Goal: Complete application form

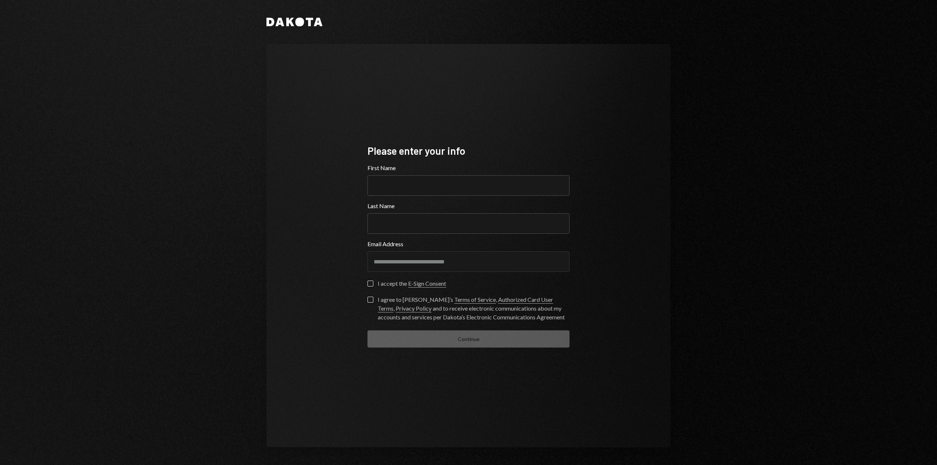
click at [372, 282] on button "I accept the E-Sign Consent" at bounding box center [371, 284] width 6 height 6
click at [371, 299] on button "I agree to [PERSON_NAME]’s Terms of Service , Authorized Card User Terms , Priv…" at bounding box center [371, 300] width 6 height 6
click at [409, 183] on input "First Name" at bounding box center [469, 185] width 202 height 21
click at [480, 233] on input "Last Name" at bounding box center [469, 223] width 202 height 21
click at [427, 191] on input "First Name" at bounding box center [469, 185] width 202 height 21
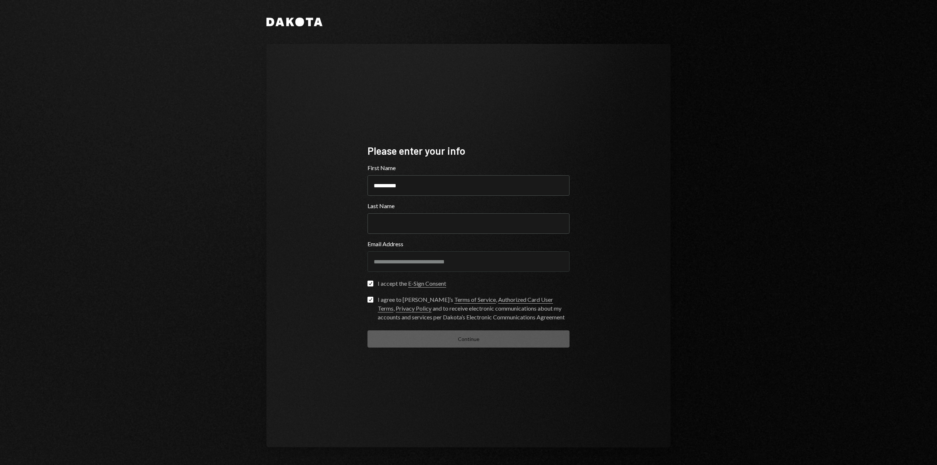
type input "**********"
click at [367, 212] on div "**********" at bounding box center [469, 246] width 220 height 263
click at [437, 187] on input "**********" at bounding box center [469, 185] width 202 height 21
click at [455, 340] on div "Continue" at bounding box center [469, 339] width 202 height 17
click at [427, 223] on input "Last Name" at bounding box center [469, 223] width 202 height 21
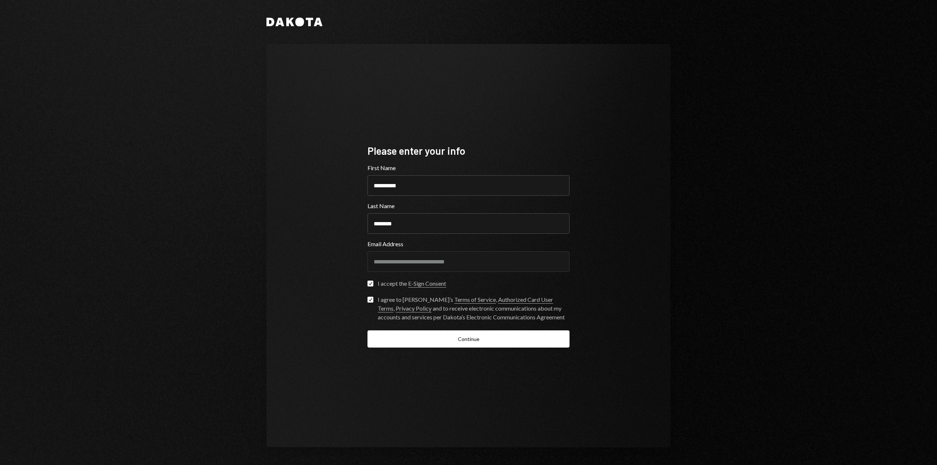
type input "********"
click at [300, 247] on div "**********" at bounding box center [469, 246] width 404 height 404
click at [468, 341] on button "Continue" at bounding box center [469, 339] width 202 height 17
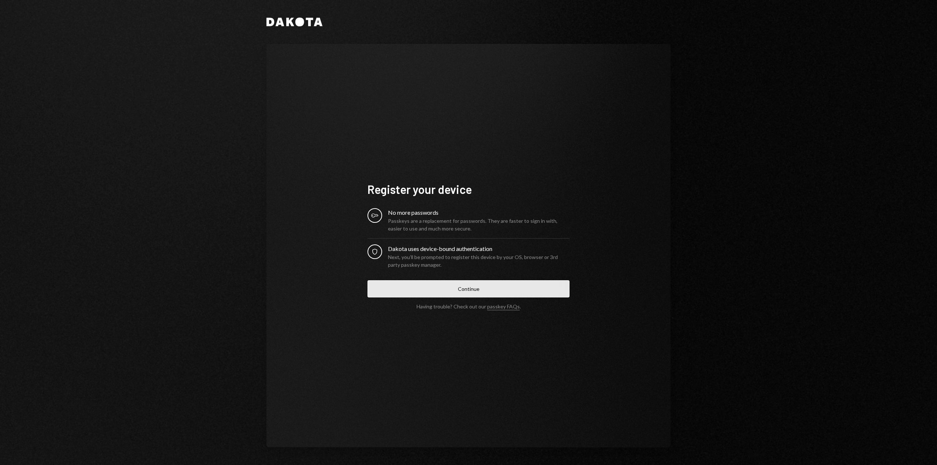
click at [464, 287] on button "Continue" at bounding box center [469, 288] width 202 height 17
click at [472, 293] on button "Continue" at bounding box center [469, 288] width 202 height 17
click at [451, 291] on button "Continue" at bounding box center [469, 288] width 202 height 17
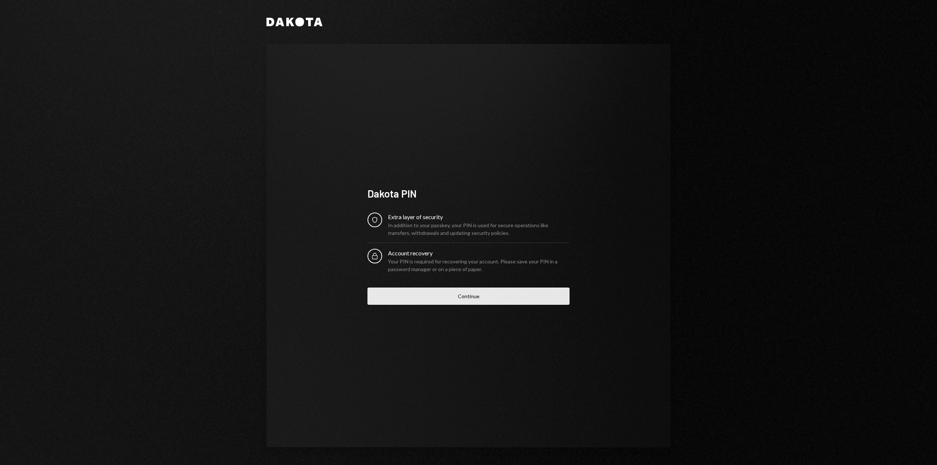
click at [461, 298] on button "Continue" at bounding box center [469, 296] width 202 height 17
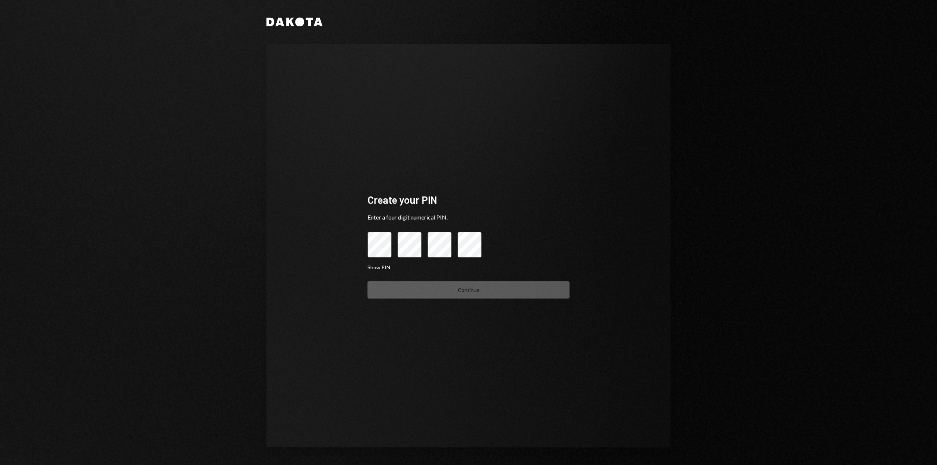
click at [376, 270] on button "Show PIN" at bounding box center [379, 267] width 23 height 7
click at [376, 270] on button "Hide PIN" at bounding box center [378, 267] width 21 height 7
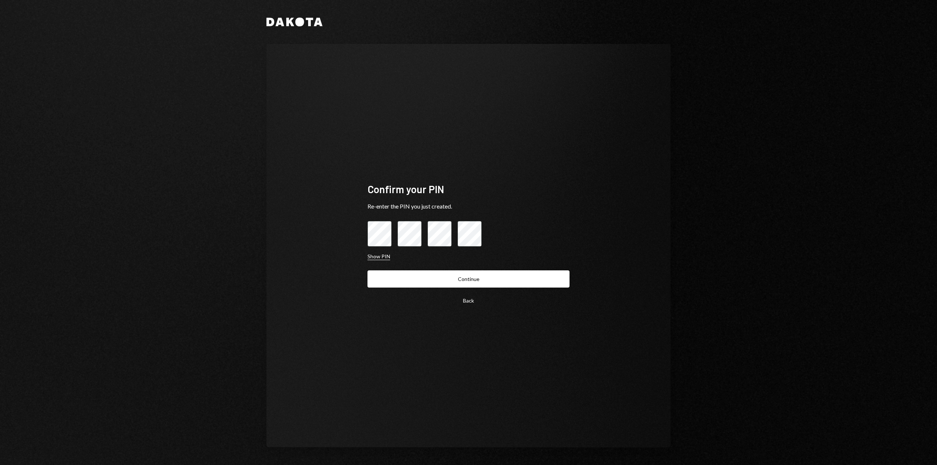
click at [383, 257] on button "Show PIN" at bounding box center [379, 256] width 23 height 7
click at [471, 278] on button "Continue" at bounding box center [469, 279] width 202 height 17
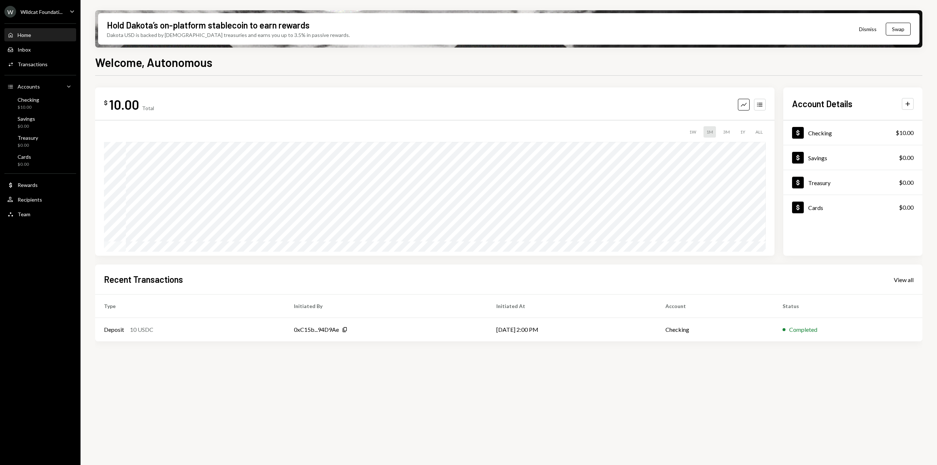
click at [71, 12] on icon "Caret Down" at bounding box center [72, 11] width 8 height 8
click at [38, 103] on div "Checking" at bounding box center [29, 100] width 22 height 6
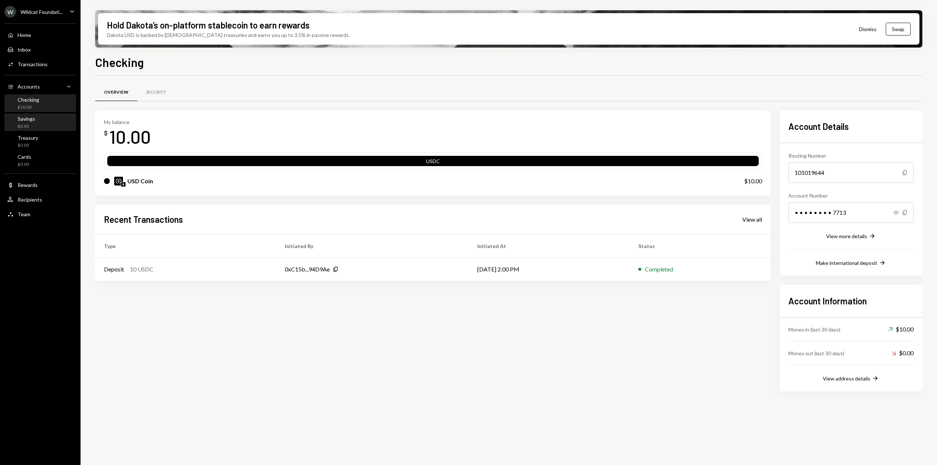
click at [38, 117] on div "Savings $0.00" at bounding box center [40, 123] width 66 height 14
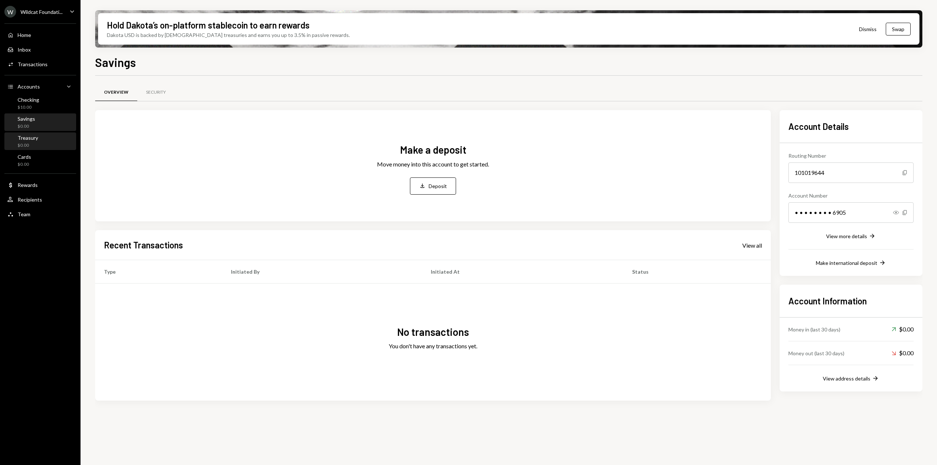
click at [34, 142] on div "Treasury $0.00" at bounding box center [28, 142] width 21 height 14
click at [66, 15] on div "W Wildcat Foundati... Caret Down" at bounding box center [40, 12] width 81 height 12
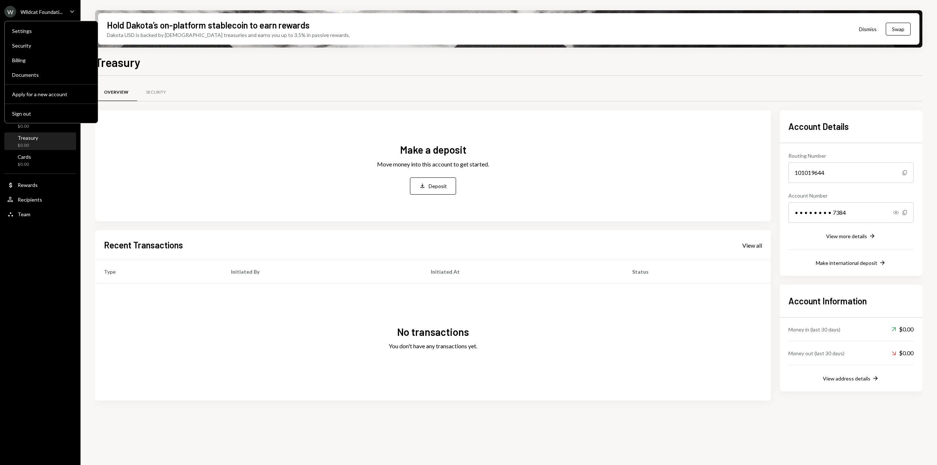
click at [66, 13] on div "W Wildcat Foundati... Caret Down" at bounding box center [40, 12] width 81 height 12
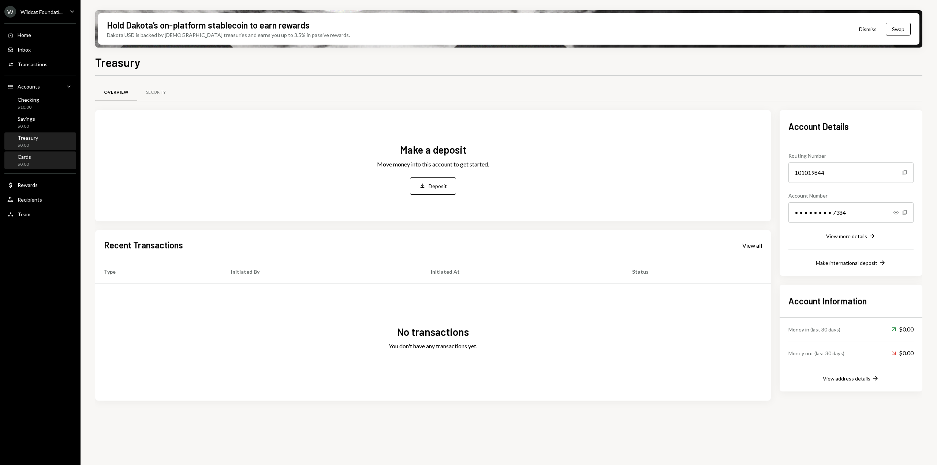
click at [39, 161] on div "Cards $0.00" at bounding box center [40, 161] width 66 height 14
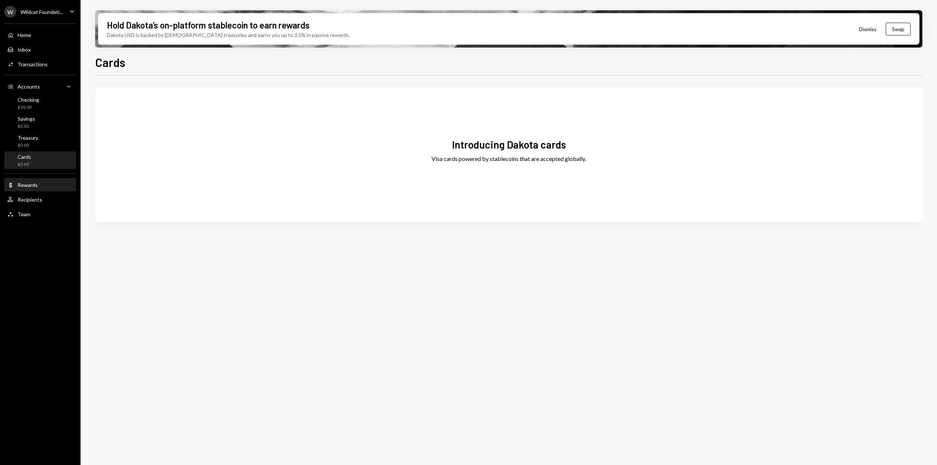
click at [32, 184] on div "Rewards" at bounding box center [28, 185] width 20 height 6
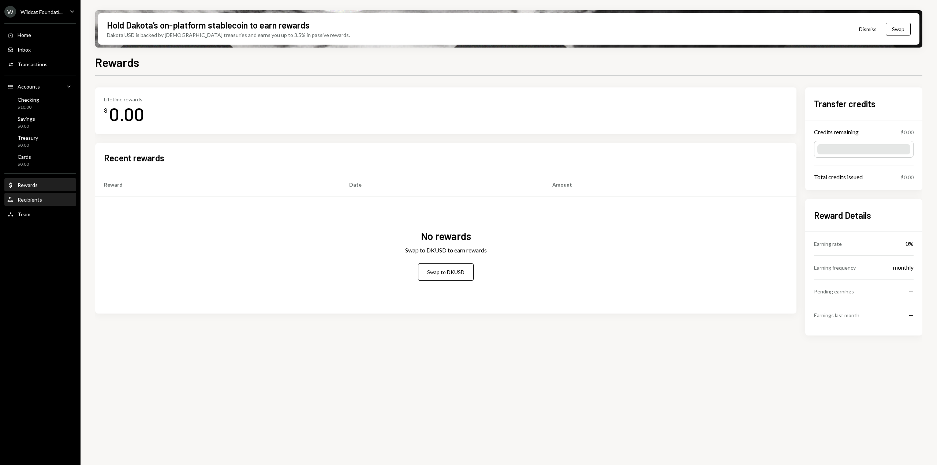
click at [30, 201] on div "Recipients" at bounding box center [30, 200] width 25 height 6
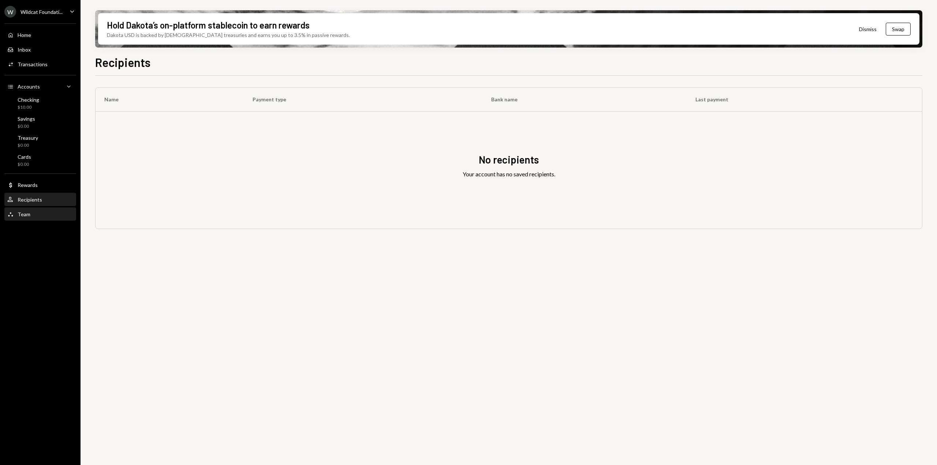
click at [30, 212] on div "Team Team" at bounding box center [40, 214] width 66 height 7
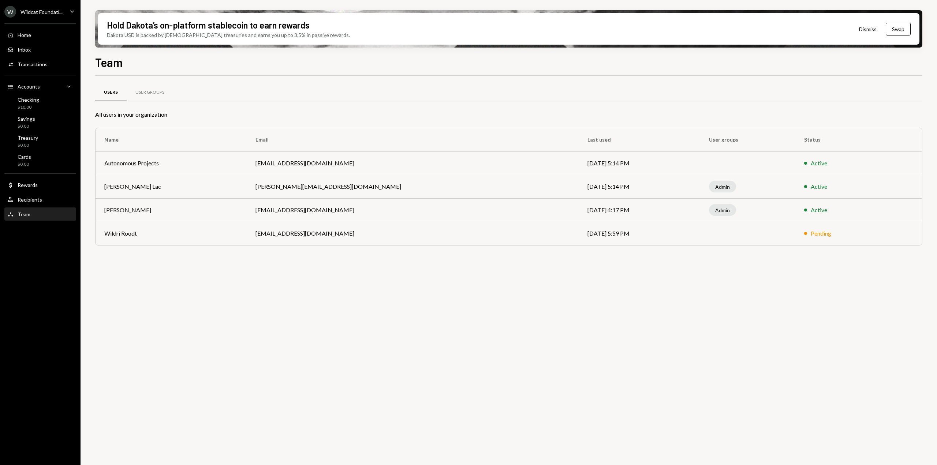
click at [304, 297] on div "Users User Groups All users in your organization Name Email Last used User grou…" at bounding box center [509, 275] width 828 height 398
click at [356, 335] on div "Users User Groups All users in your organization Name Email Last used User grou…" at bounding box center [509, 275] width 828 height 398
click at [148, 93] on div "User Groups" at bounding box center [149, 92] width 29 height 6
